Goal: Understand process/instructions: Learn how to perform a task or action

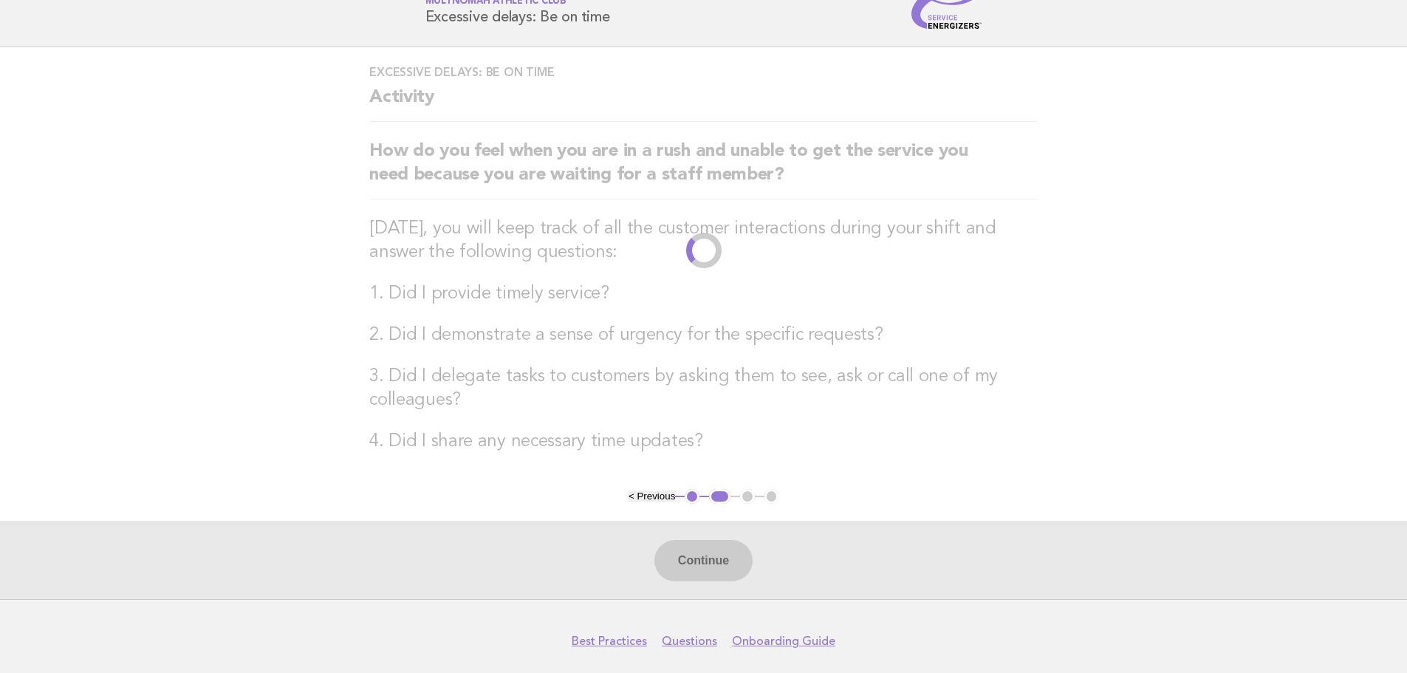
scroll to position [117, 0]
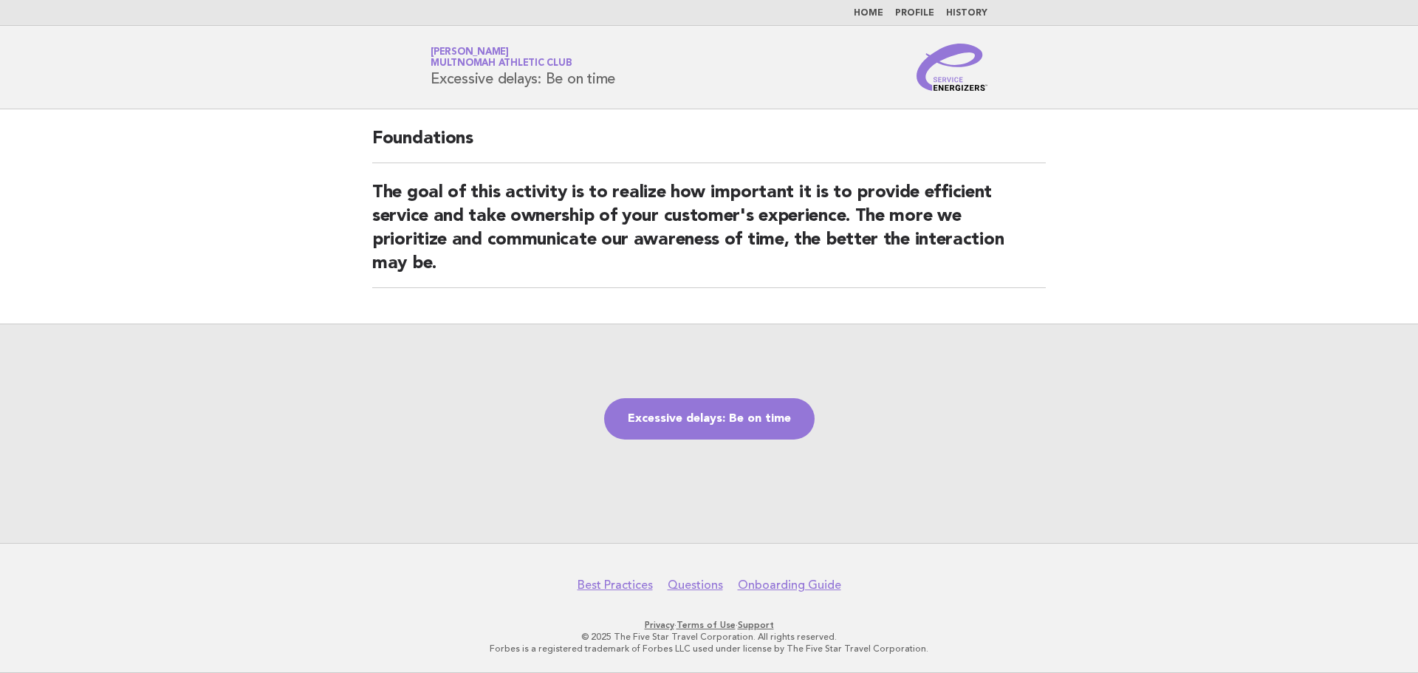
click at [413, 329] on div "Excessive delays: Be on time" at bounding box center [709, 432] width 1418 height 219
click at [705, 417] on link "Excessive delays: Be on time" at bounding box center [709, 418] width 210 height 41
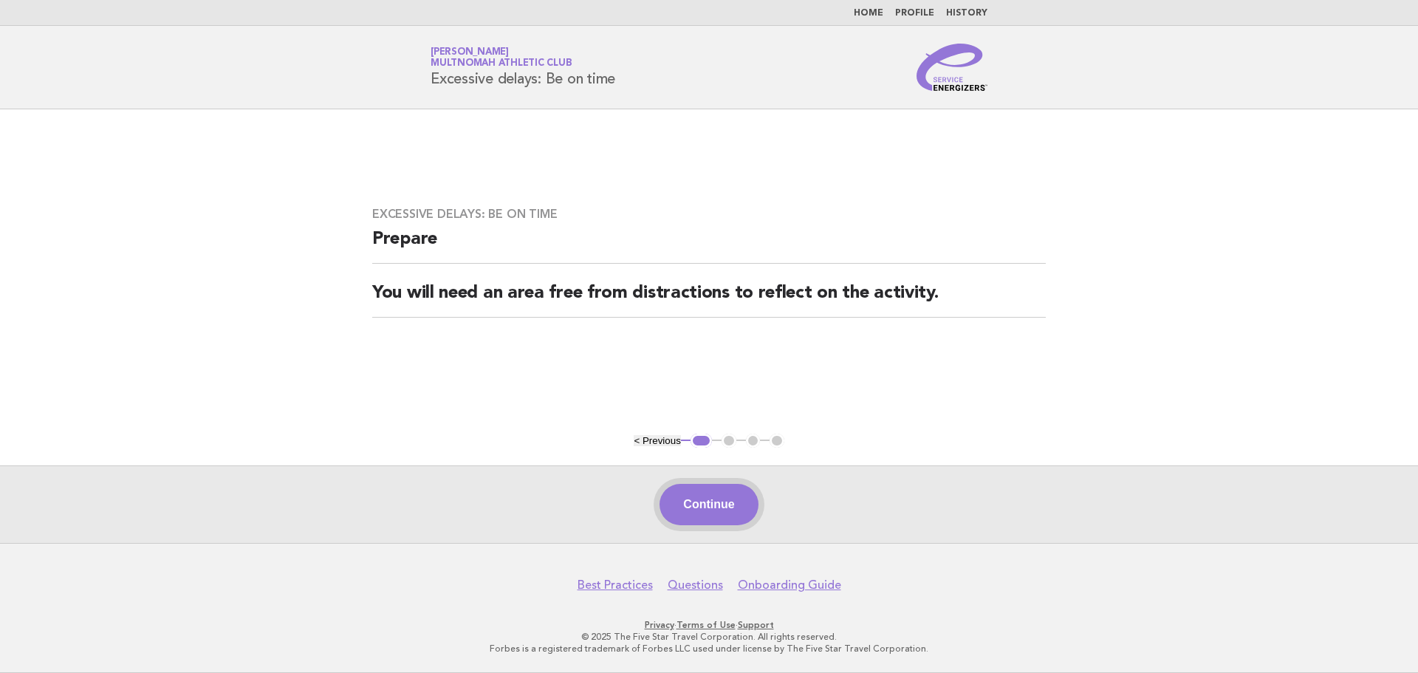
click at [719, 514] on button "Continue" at bounding box center [708, 504] width 98 height 41
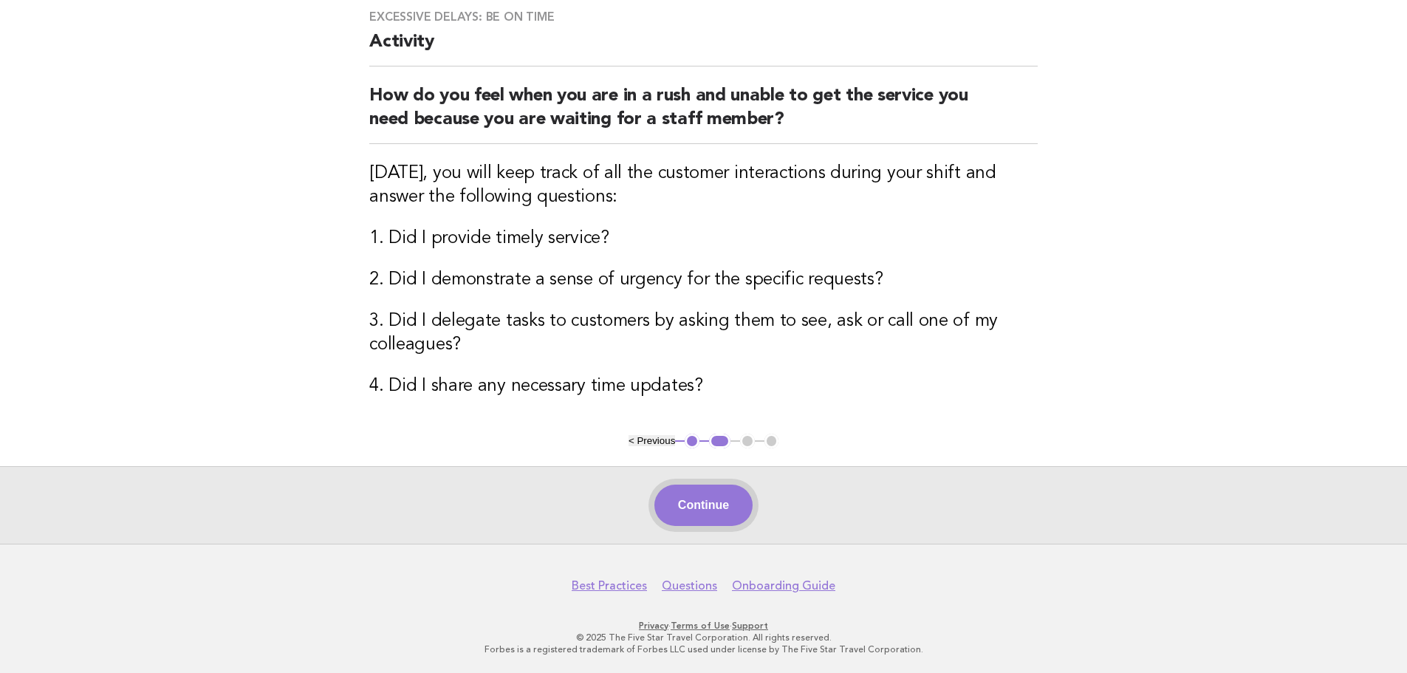
click at [702, 511] on button "Continue" at bounding box center [703, 504] width 98 height 41
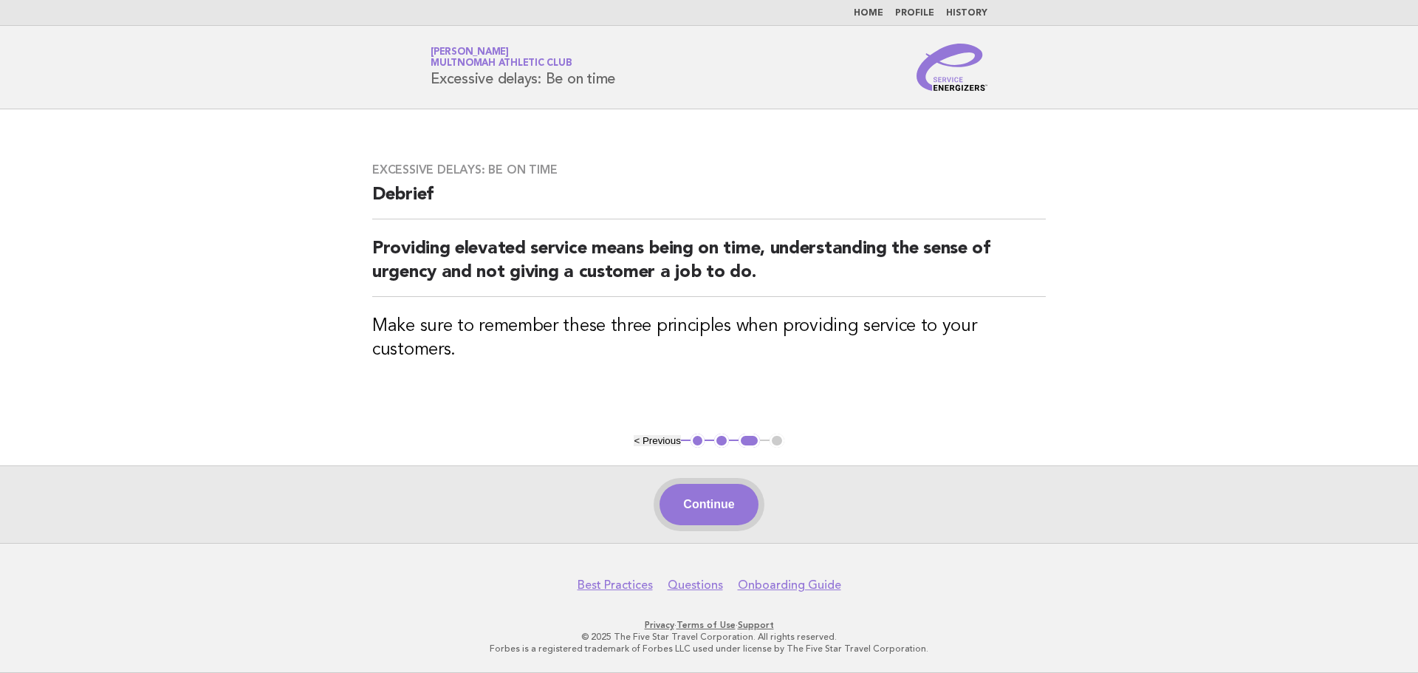
click at [698, 510] on button "Continue" at bounding box center [708, 504] width 98 height 41
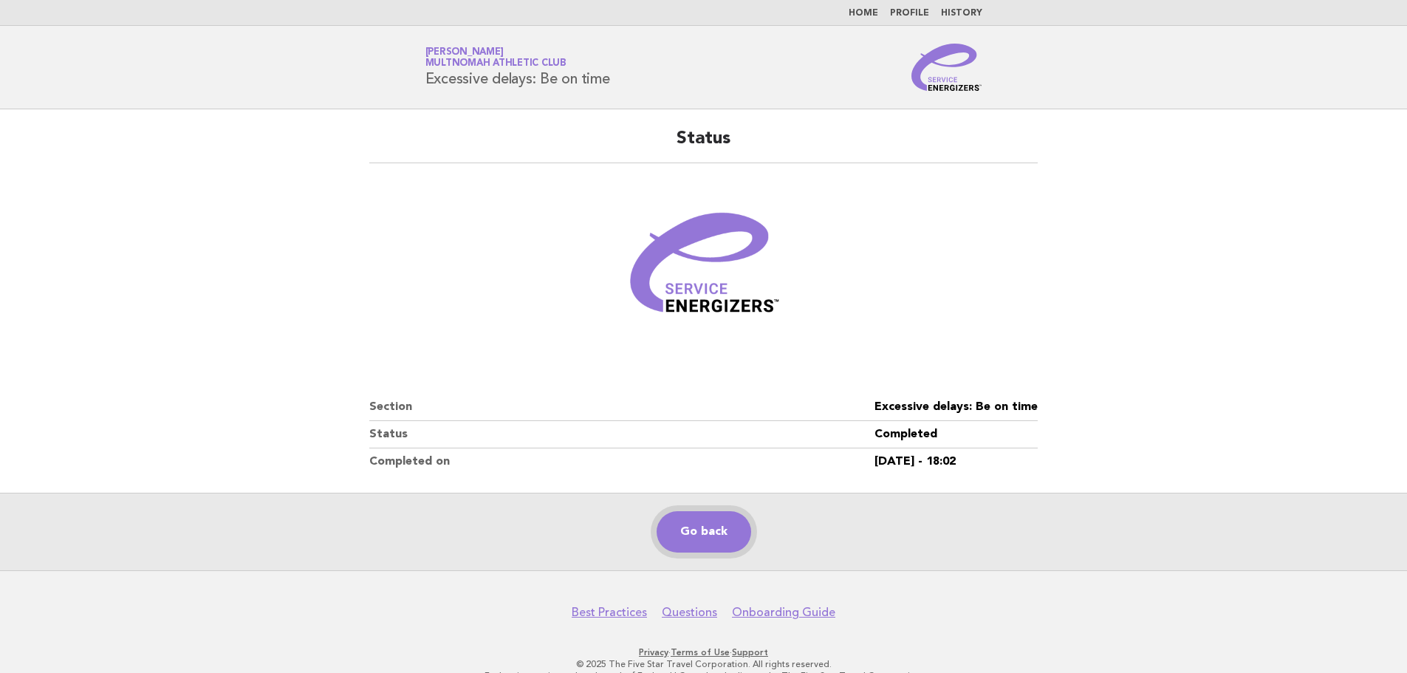
click at [724, 524] on link "Go back" at bounding box center [704, 531] width 95 height 41
